Goal: Task Accomplishment & Management: Manage account settings

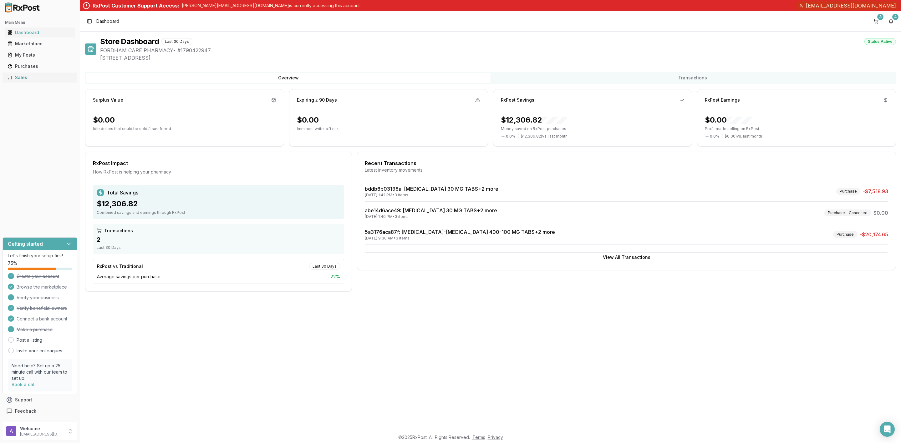
click at [35, 77] on div "Sales" at bounding box center [40, 77] width 65 height 6
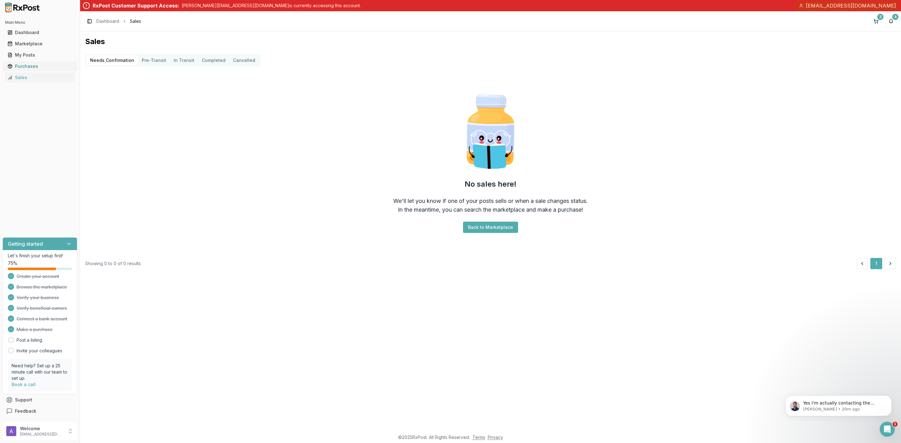
click at [40, 69] on div "Purchases" at bounding box center [40, 66] width 65 height 6
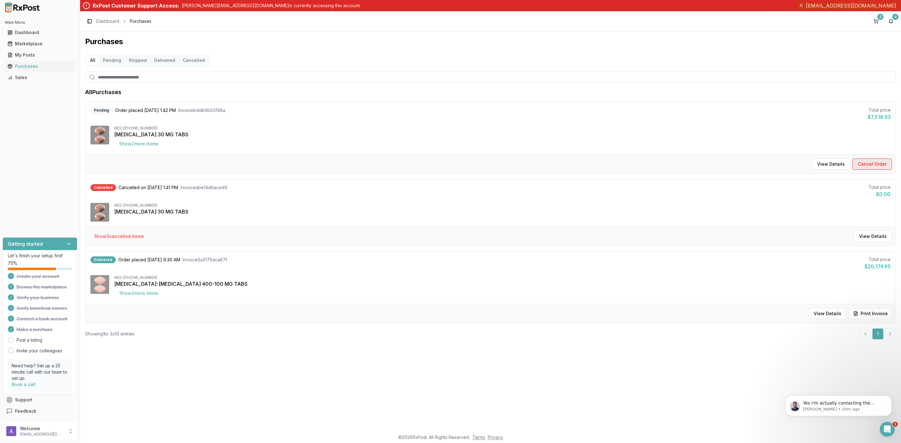
click at [866, 162] on button "Cancel Order" at bounding box center [872, 164] width 39 height 11
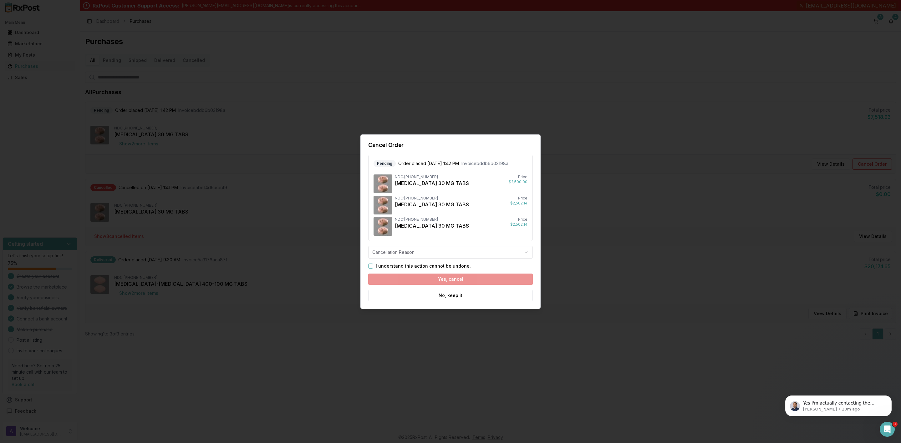
click at [383, 250] on body "Main Menu Dashboard Marketplace My Posts Purchases Sales Getting started Let's …" at bounding box center [450, 221] width 901 height 443
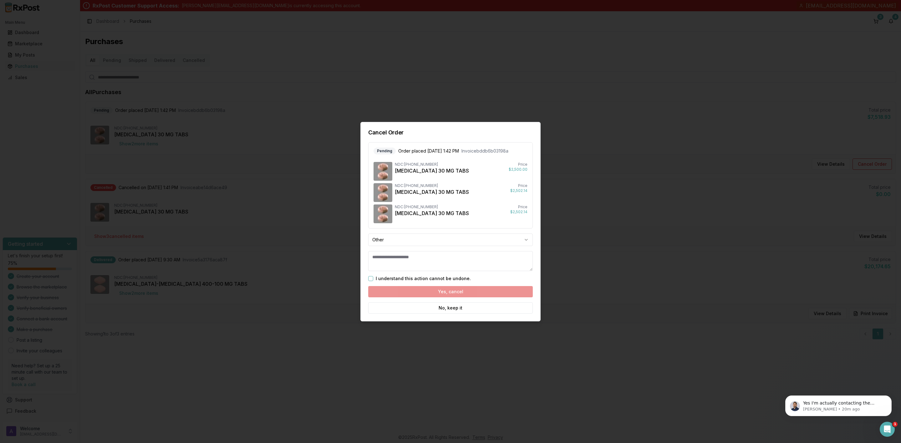
click at [373, 277] on button "I understand this action cannot be undone." at bounding box center [370, 278] width 5 height 5
click at [402, 261] on textarea at bounding box center [450, 261] width 165 height 20
type textarea "*********"
click at [471, 288] on button "Yes, cancel" at bounding box center [450, 291] width 165 height 11
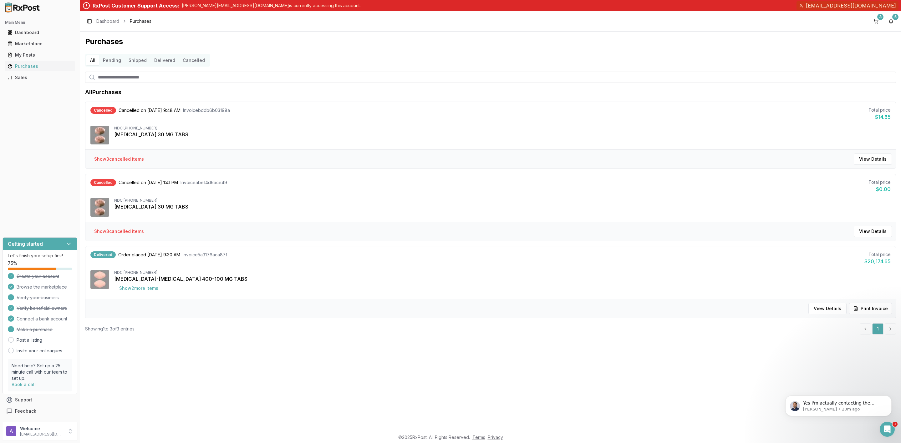
click at [51, 431] on p "Welcome" at bounding box center [41, 429] width 43 height 6
click at [102, 431] on span "Sign Out" at bounding box center [113, 433] width 59 height 6
